Goal: Book appointment/travel/reservation

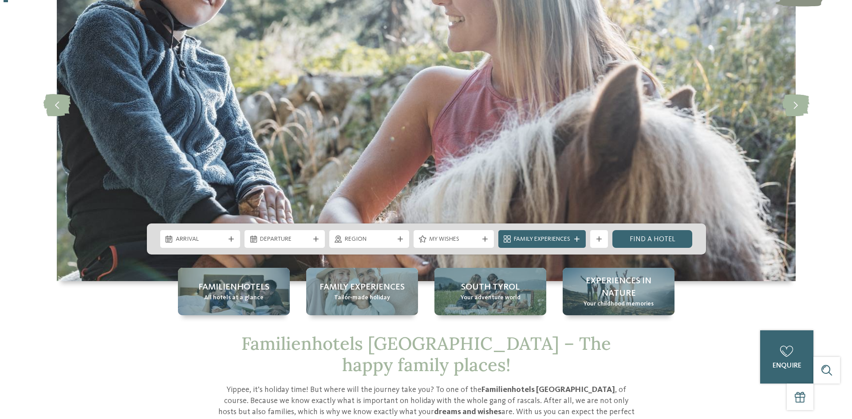
scroll to position [133, 0]
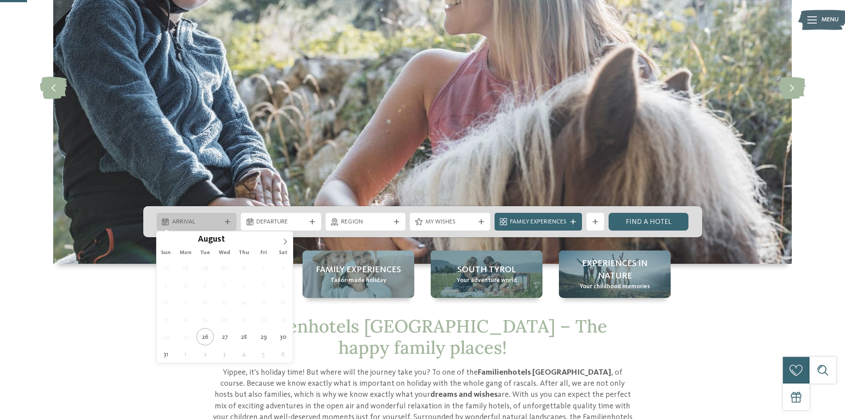
click at [182, 221] on span "Arrival" at bounding box center [196, 222] width 49 height 9
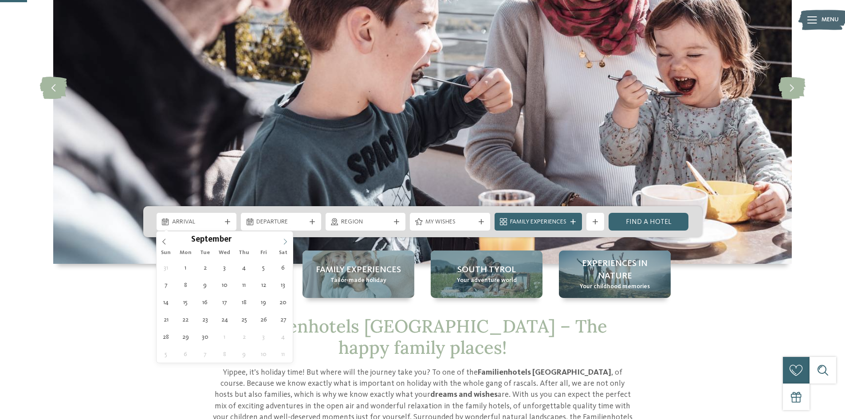
click at [286, 242] on icon at bounding box center [285, 242] width 3 height 6
type div "25.12.2025"
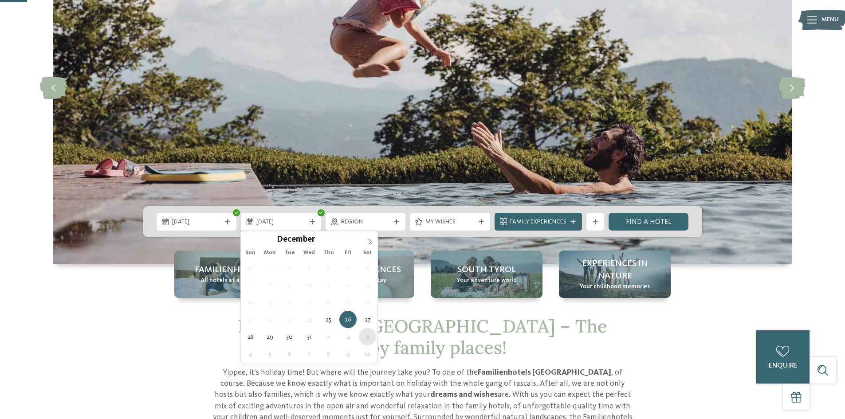
type div "03.01.2026"
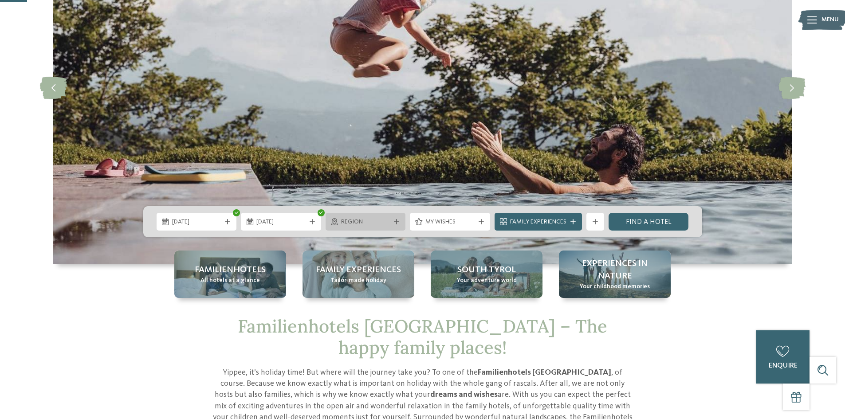
click at [389, 219] on span "Region" at bounding box center [365, 222] width 49 height 9
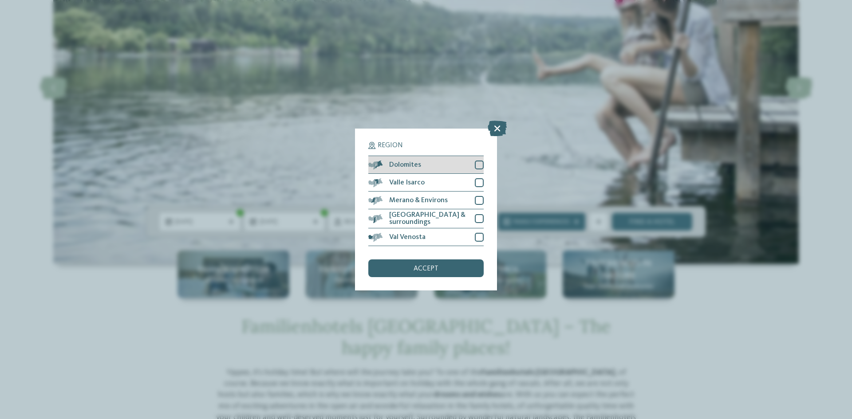
click at [481, 165] on div at bounding box center [479, 165] width 9 height 9
click at [416, 270] on span "accept" at bounding box center [426, 268] width 25 height 7
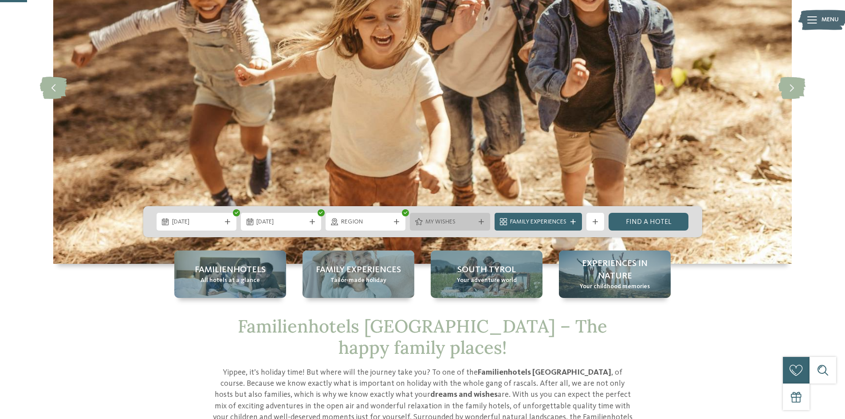
click at [457, 222] on span "My wishes" at bounding box center [450, 222] width 49 height 9
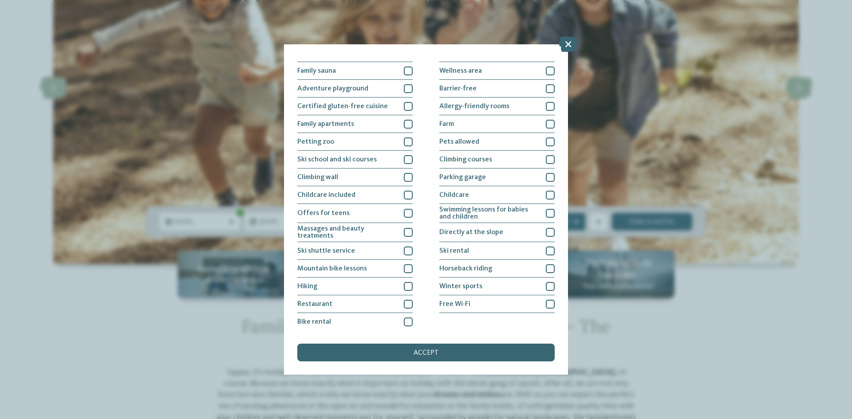
scroll to position [46, 0]
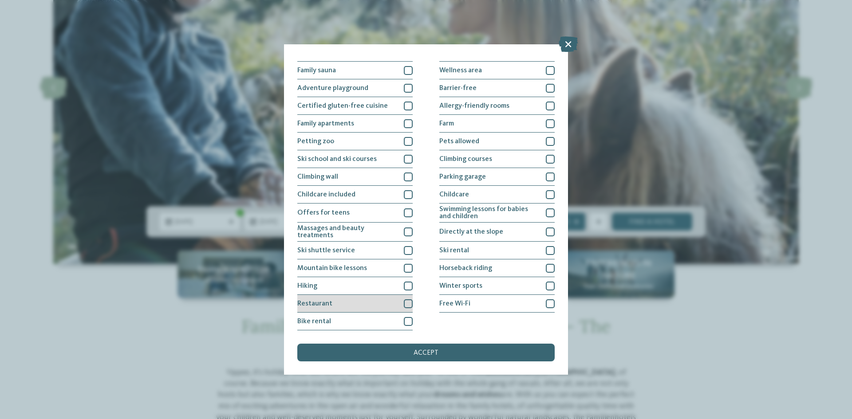
click at [407, 302] on div at bounding box center [408, 304] width 9 height 9
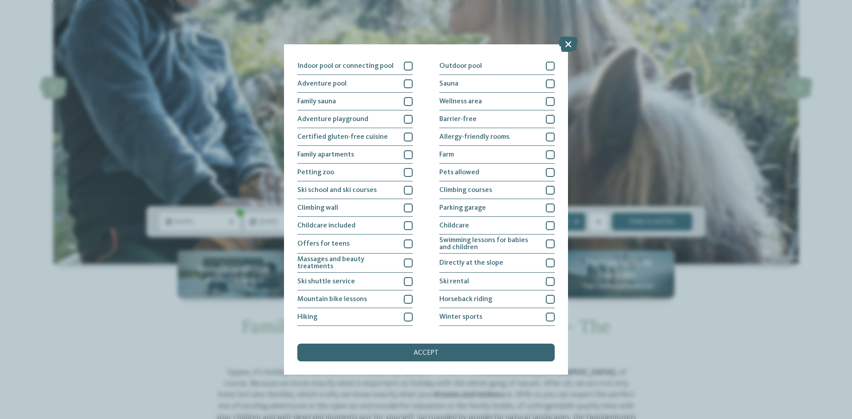
scroll to position [1, 0]
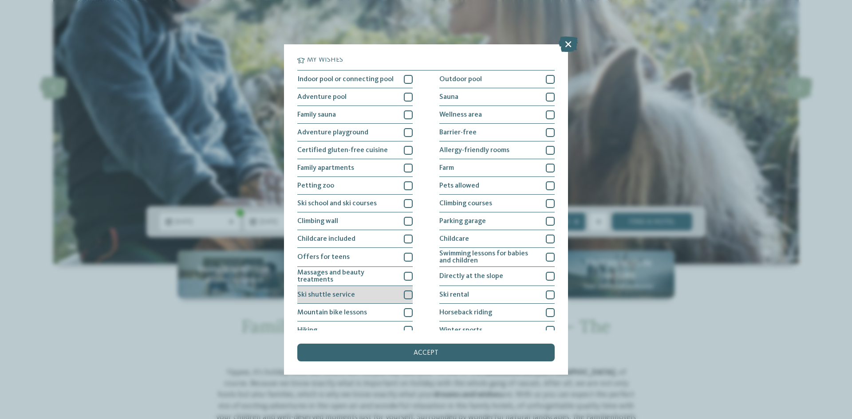
click at [407, 295] on div at bounding box center [408, 295] width 9 height 9
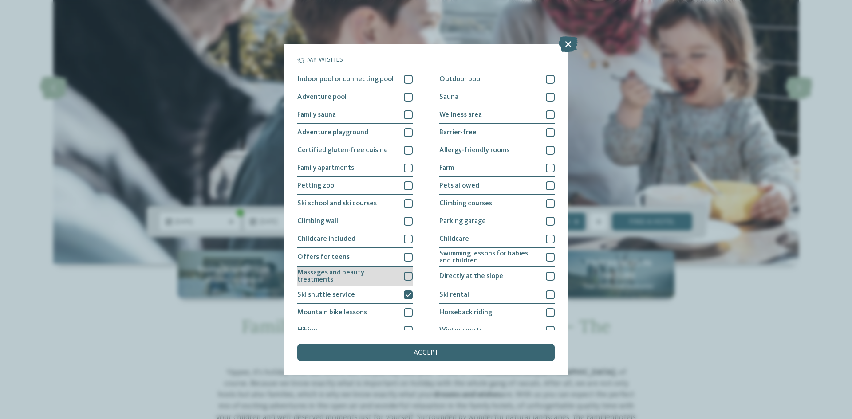
click at [405, 276] on div at bounding box center [408, 276] width 9 height 9
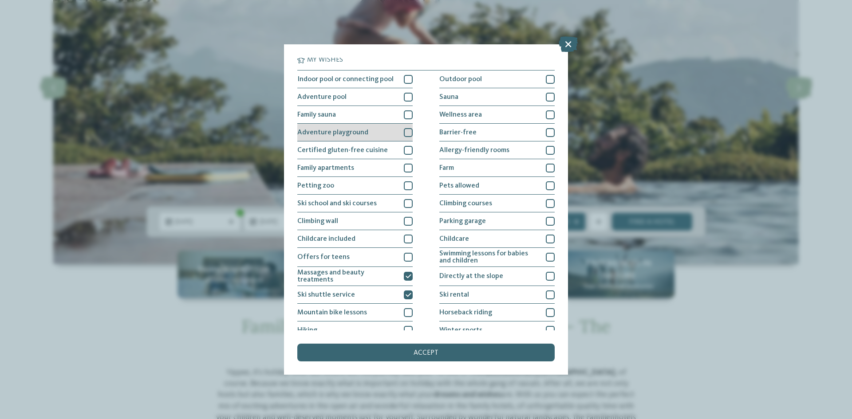
click at [409, 134] on div at bounding box center [408, 132] width 9 height 9
click at [404, 116] on div at bounding box center [408, 114] width 9 height 9
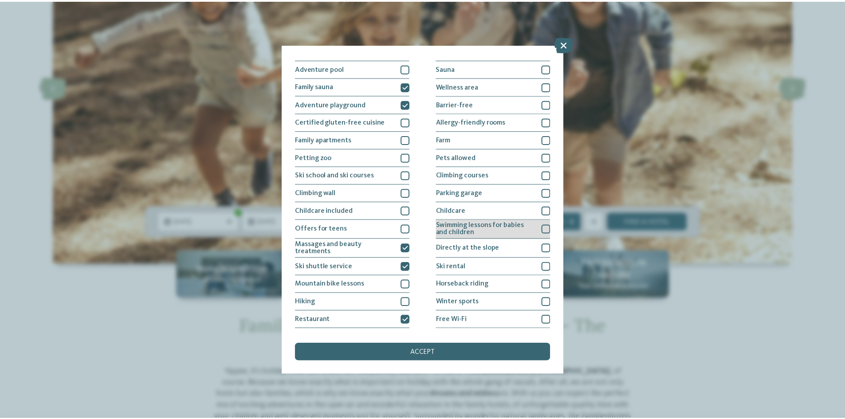
scroll to position [46, 0]
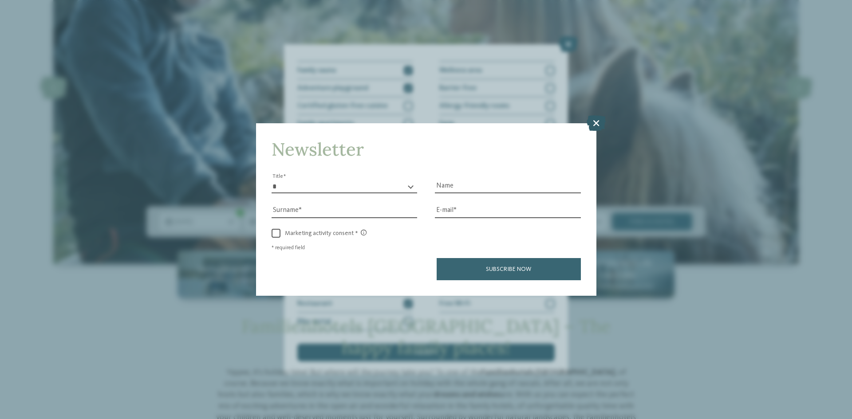
click at [595, 120] on icon at bounding box center [596, 123] width 19 height 16
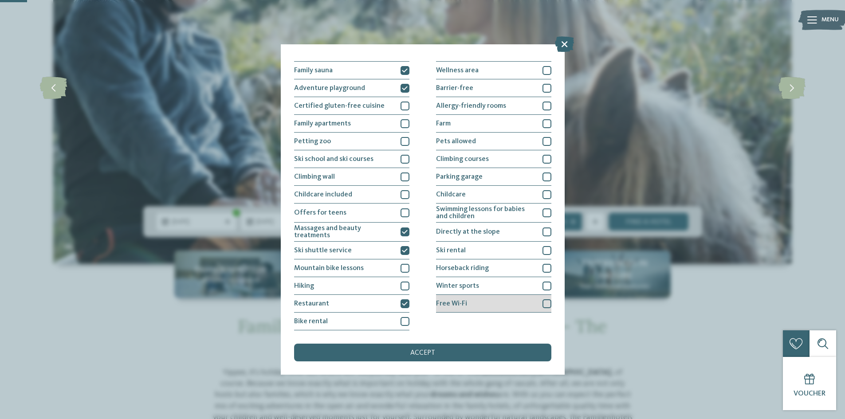
click at [544, 302] on div at bounding box center [547, 304] width 9 height 9
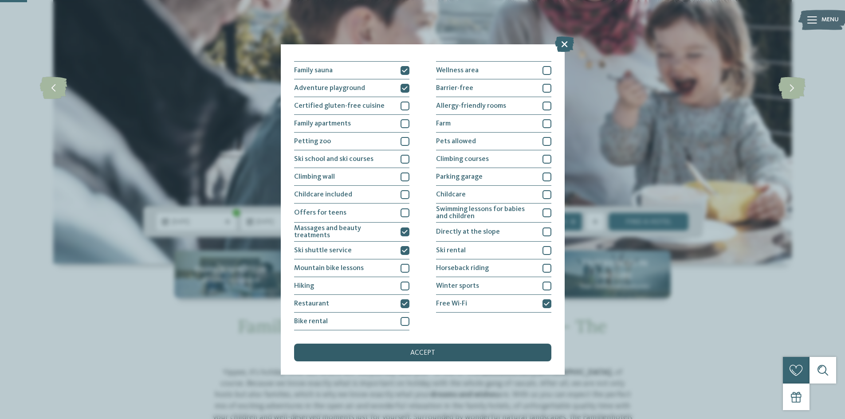
click at [425, 352] on span "accept" at bounding box center [422, 353] width 25 height 7
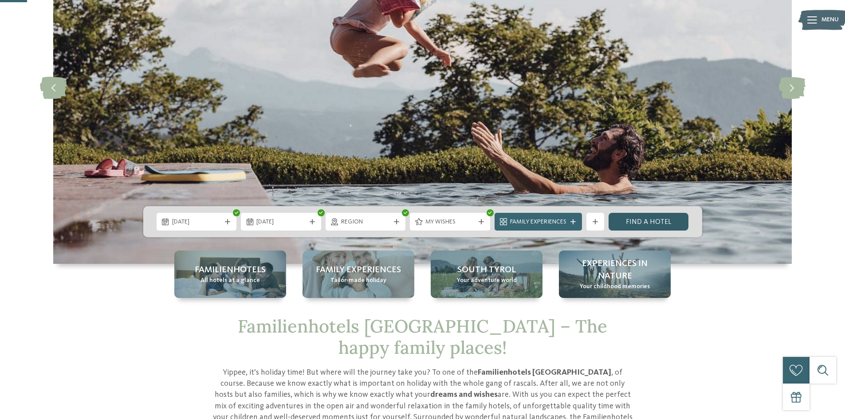
click at [646, 223] on link "Find a hotel" at bounding box center [649, 222] width 80 height 18
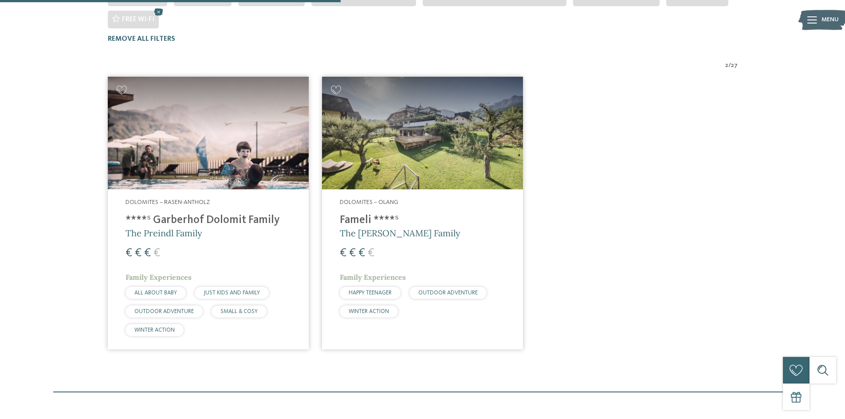
click at [183, 214] on h4 "****ˢ Garberhof Dolomit Family" at bounding box center [209, 220] width 166 height 13
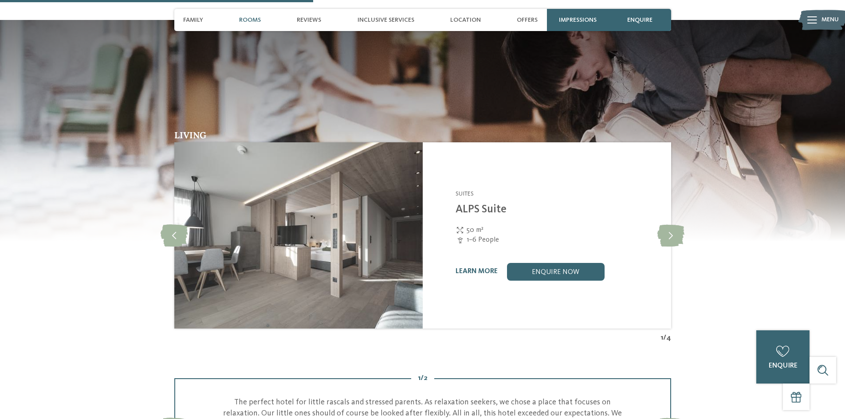
scroll to position [1287, 0]
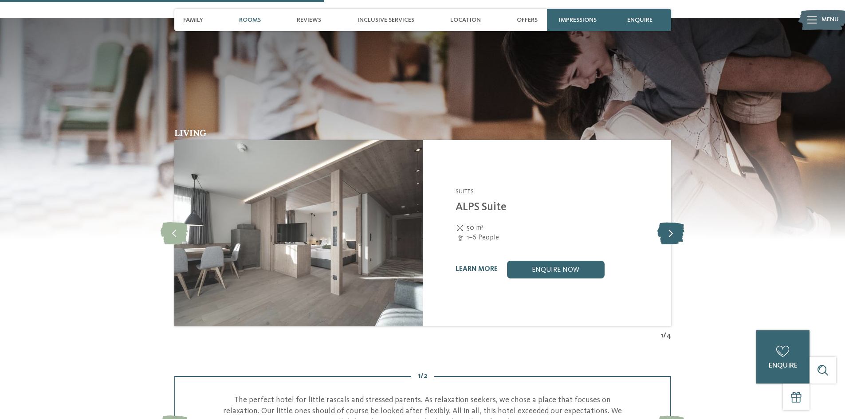
click at [678, 222] on icon at bounding box center [671, 233] width 27 height 22
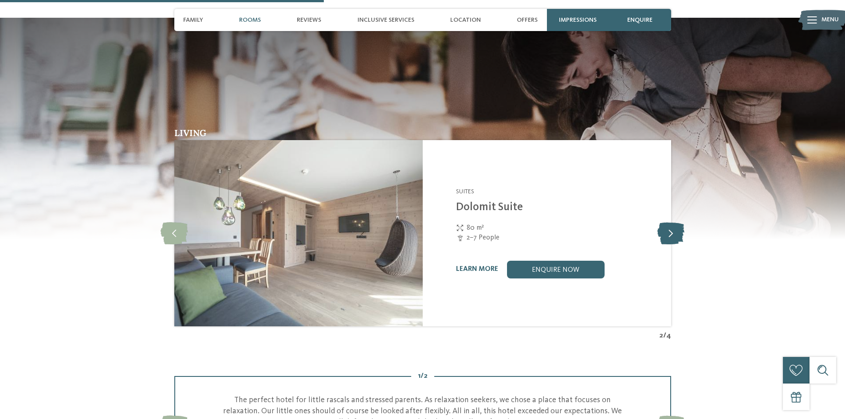
click at [678, 222] on icon at bounding box center [671, 233] width 27 height 22
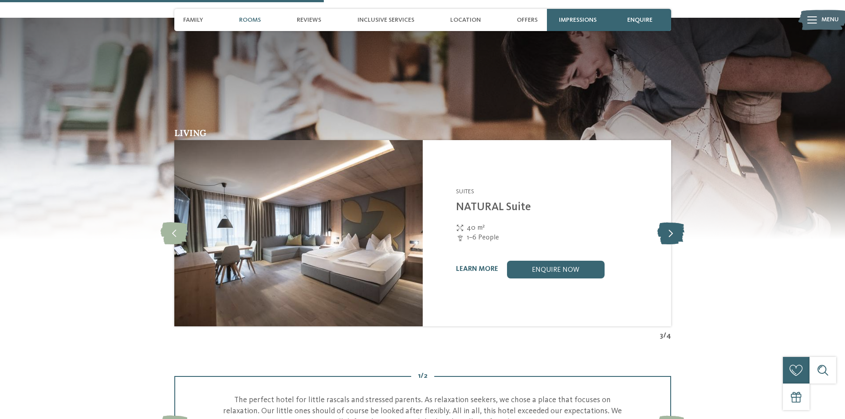
click at [678, 222] on icon at bounding box center [671, 233] width 27 height 22
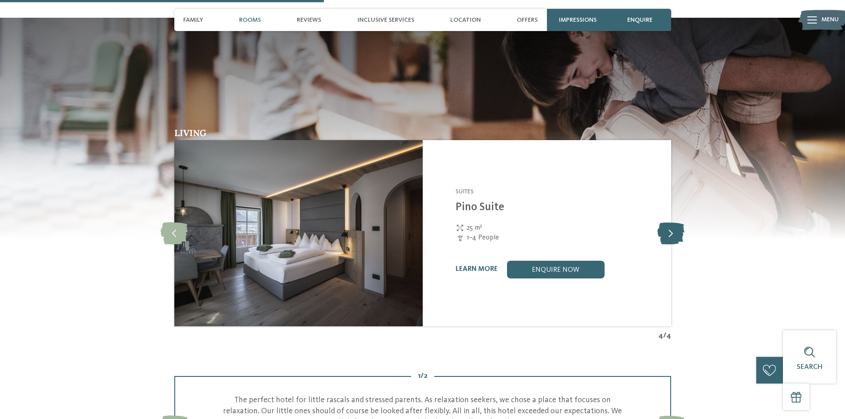
click at [678, 222] on icon at bounding box center [671, 233] width 27 height 22
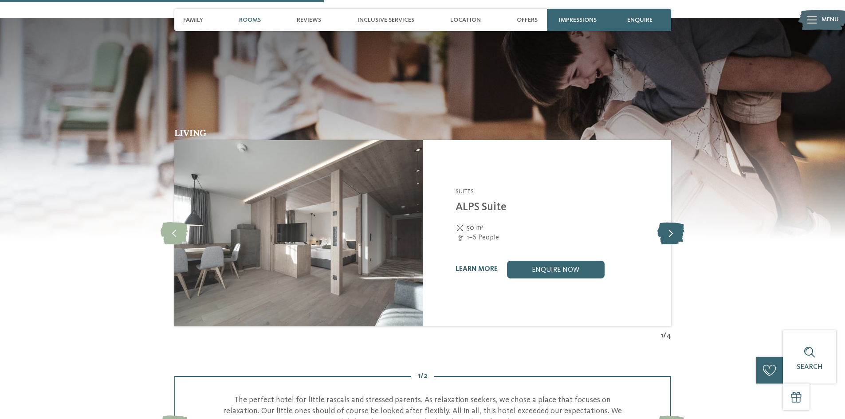
click at [678, 222] on icon at bounding box center [671, 233] width 27 height 22
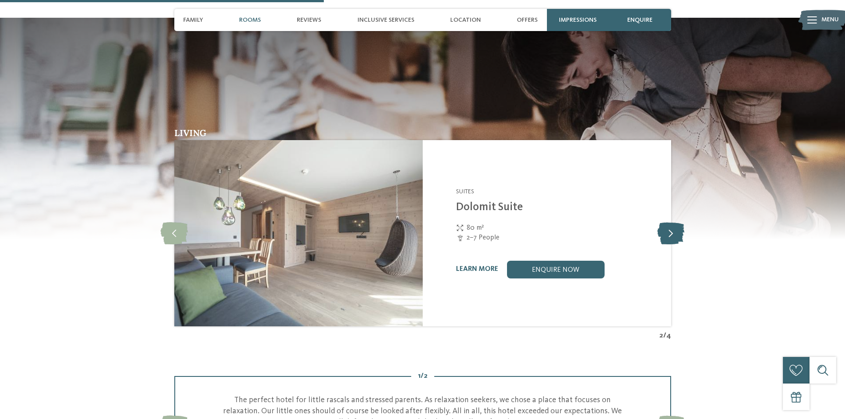
click at [678, 222] on icon at bounding box center [671, 233] width 27 height 22
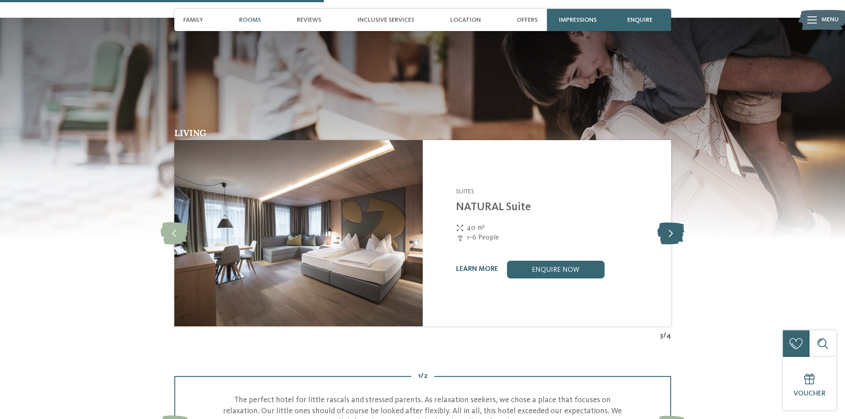
click at [678, 222] on icon at bounding box center [671, 233] width 27 height 22
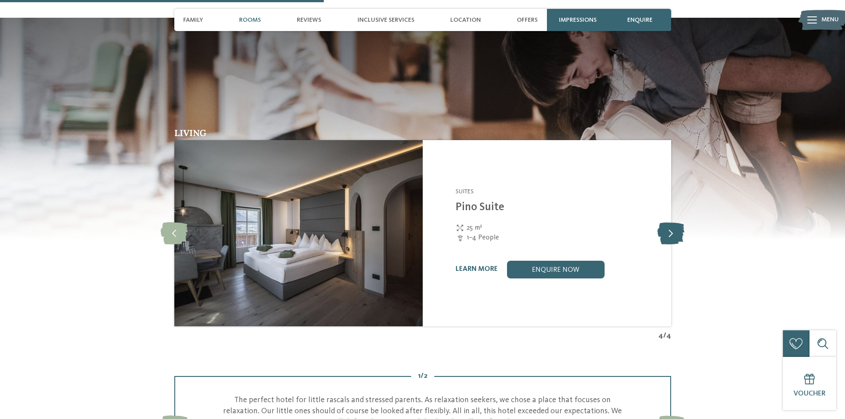
click at [678, 222] on icon at bounding box center [671, 233] width 27 height 22
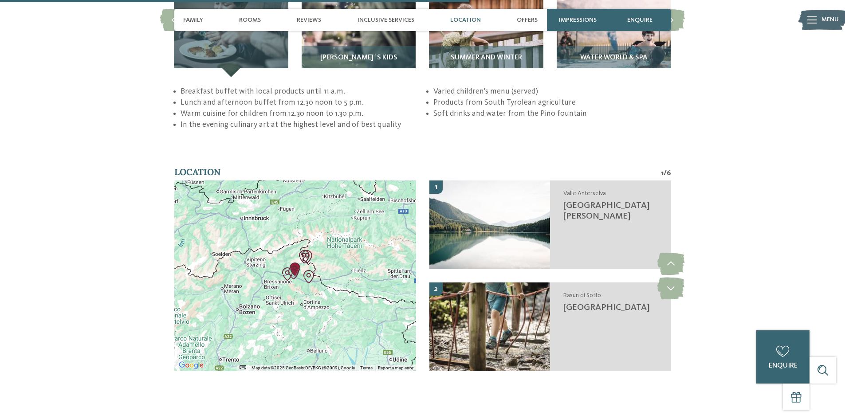
scroll to position [1864, 0]
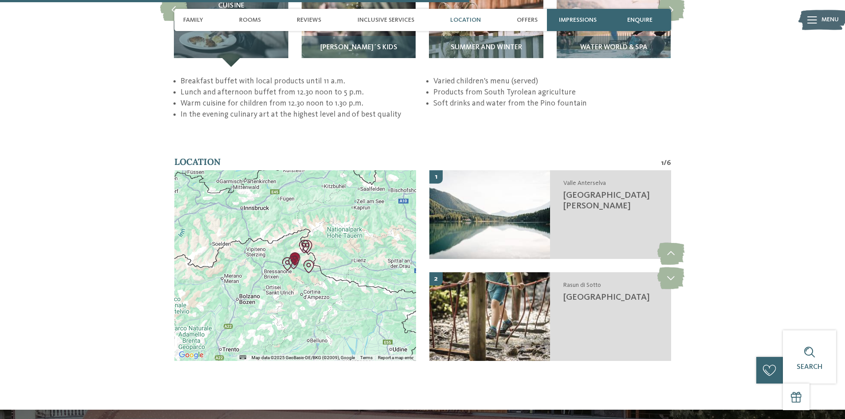
click at [296, 256] on img "Kids Area Panorama" at bounding box center [293, 262] width 13 height 13
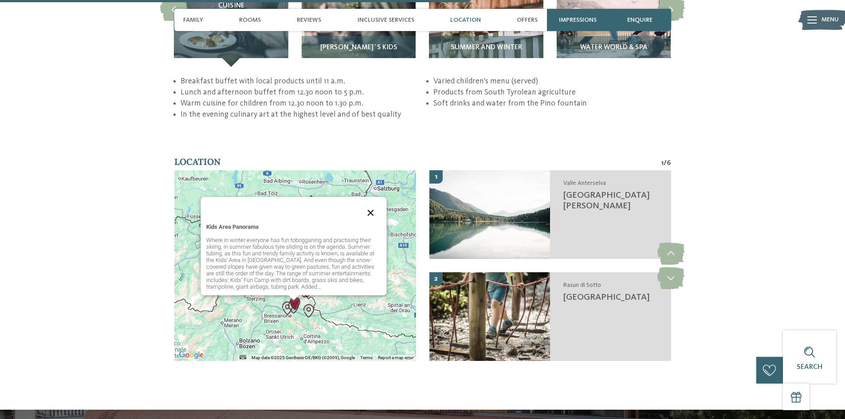
click at [373, 202] on button "Close" at bounding box center [370, 212] width 21 height 21
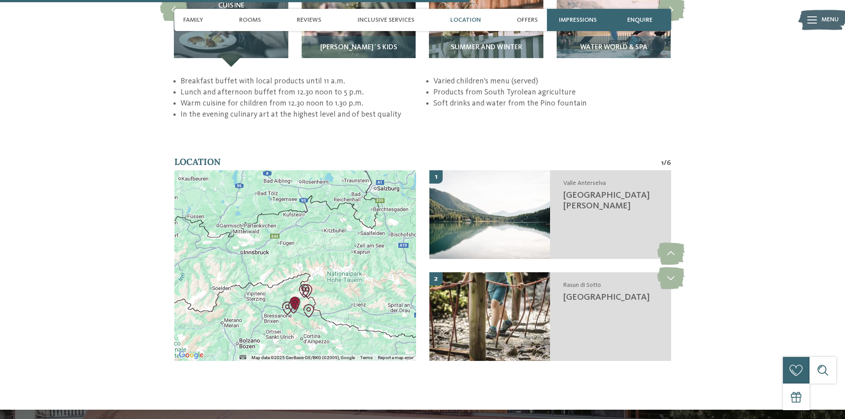
click at [294, 302] on img "The Kronplatz" at bounding box center [287, 308] width 13 height 13
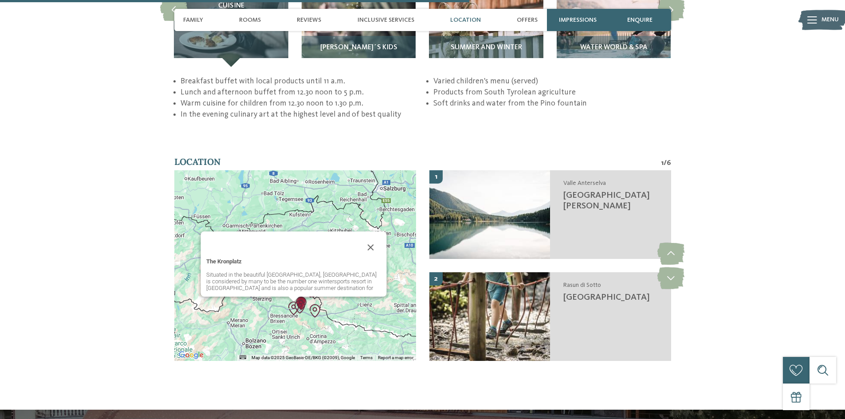
click at [292, 302] on img "The Kronplatz" at bounding box center [293, 308] width 13 height 13
click at [315, 304] on img "Adventure Park Toblach" at bounding box center [314, 310] width 13 height 13
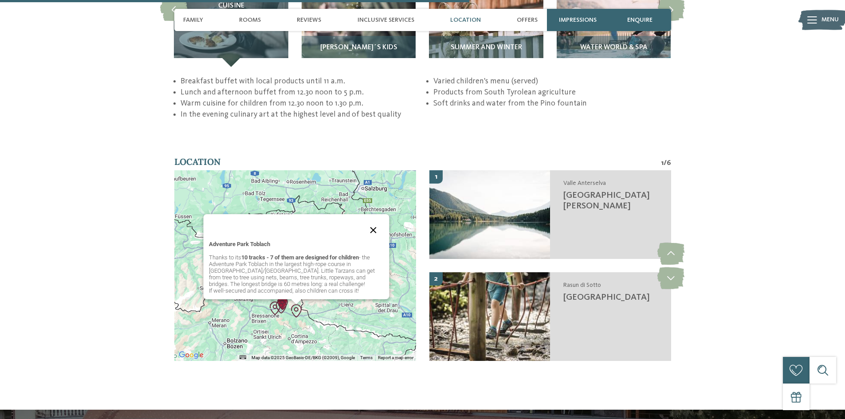
click at [373, 220] on button "Close" at bounding box center [373, 230] width 21 height 21
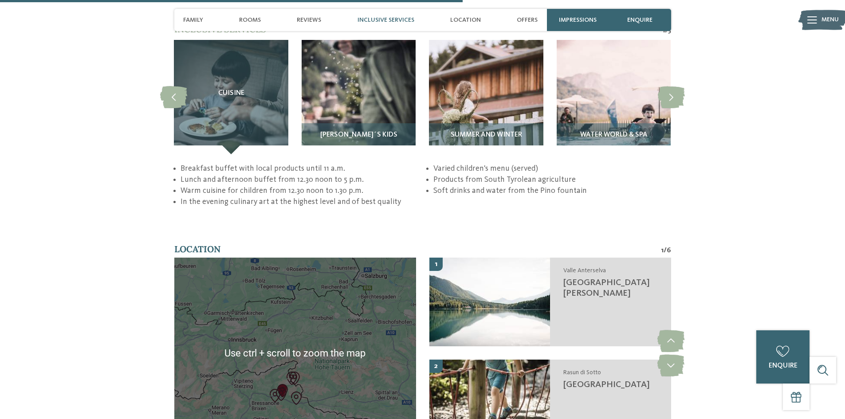
scroll to position [1775, 0]
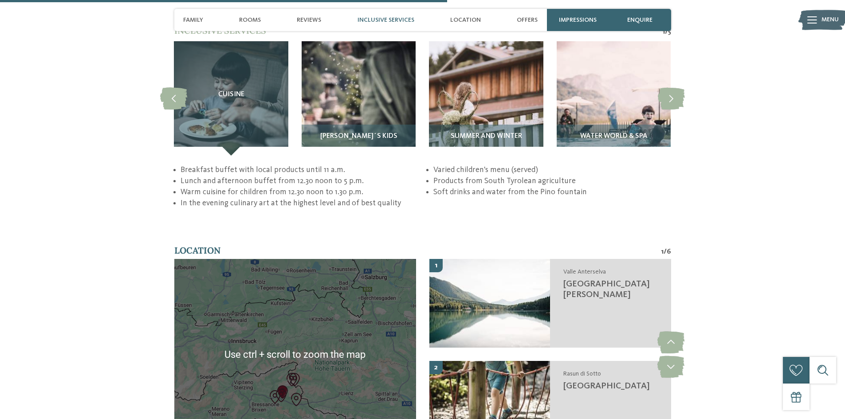
click at [280, 354] on div at bounding box center [295, 354] width 242 height 191
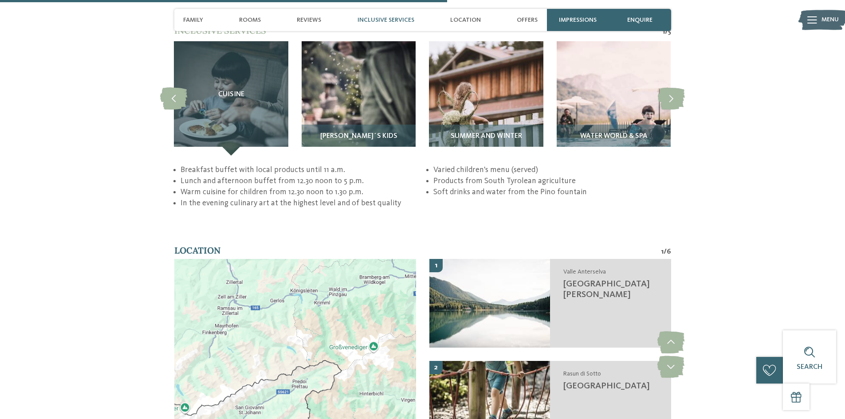
drag, startPoint x: 282, startPoint y: 350, endPoint x: 296, endPoint y: 371, distance: 25.8
click at [296, 371] on div at bounding box center [295, 354] width 242 height 191
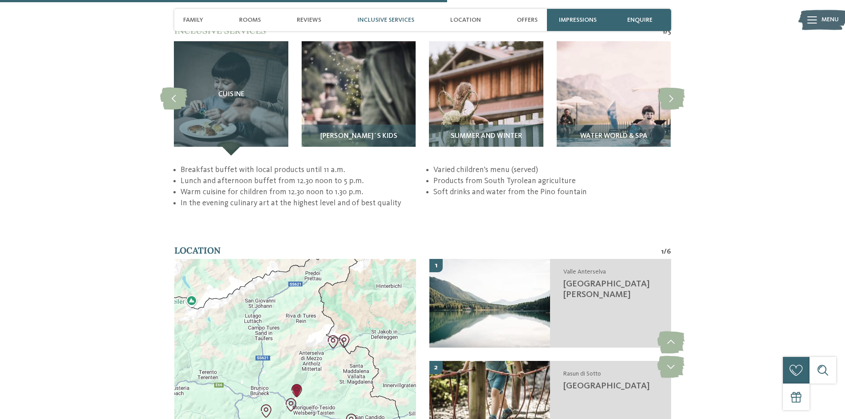
drag, startPoint x: 349, startPoint y: 402, endPoint x: 363, endPoint y: 294, distance: 109.5
click at [363, 294] on div at bounding box center [295, 354] width 242 height 191
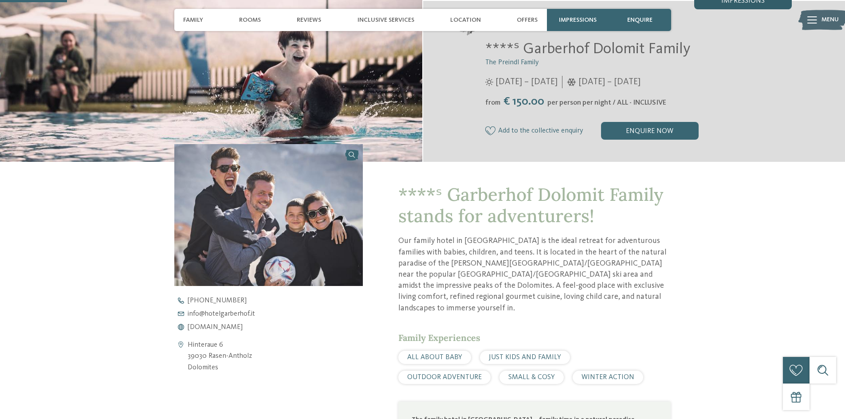
scroll to position [266, 0]
